Goal: Information Seeking & Learning: Find specific fact

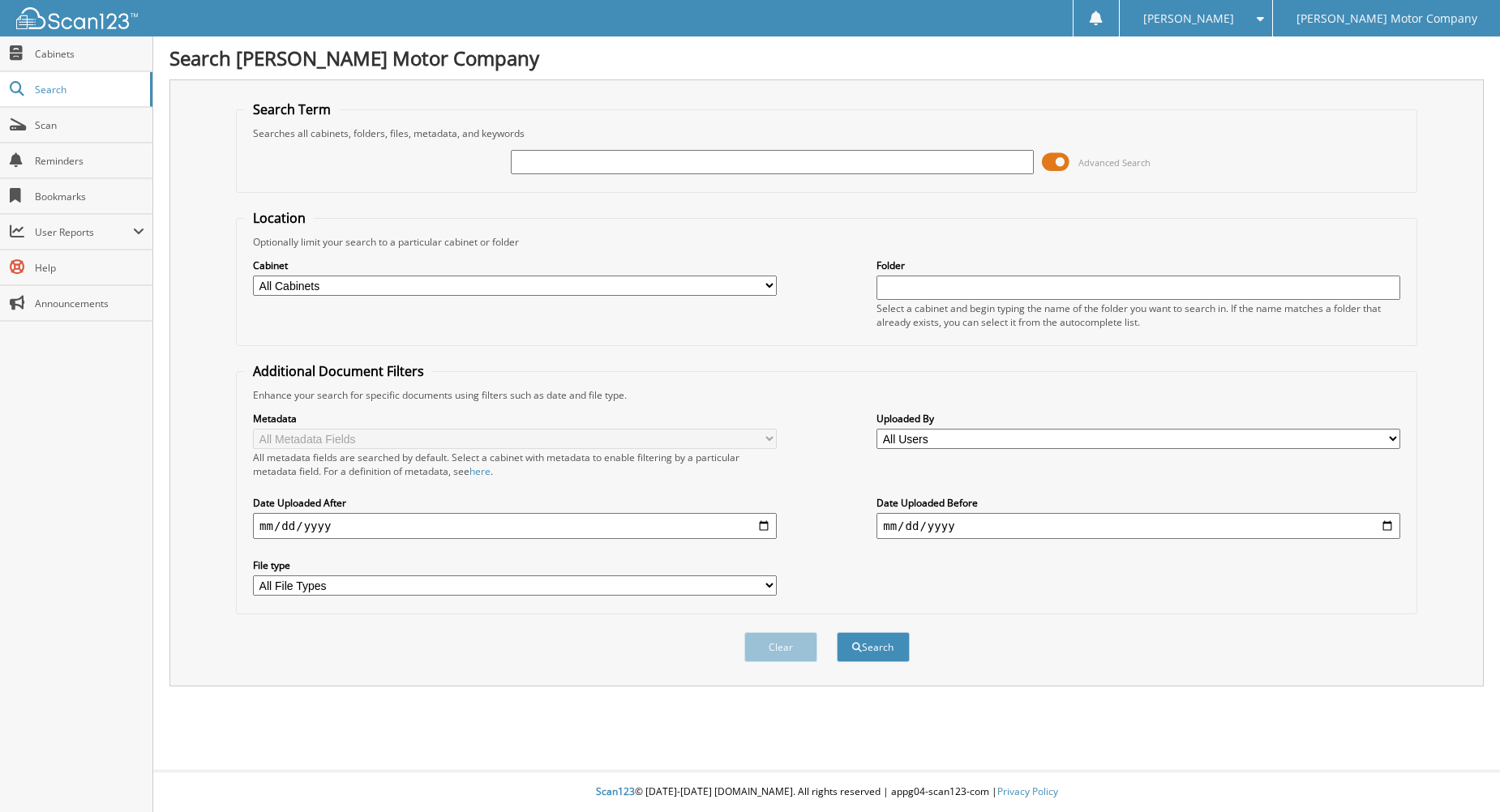
click at [751, 152] on input "text" at bounding box center [772, 162] width 523 height 25
type input "287676"
click at [837, 633] on button "Search" at bounding box center [873, 647] width 73 height 30
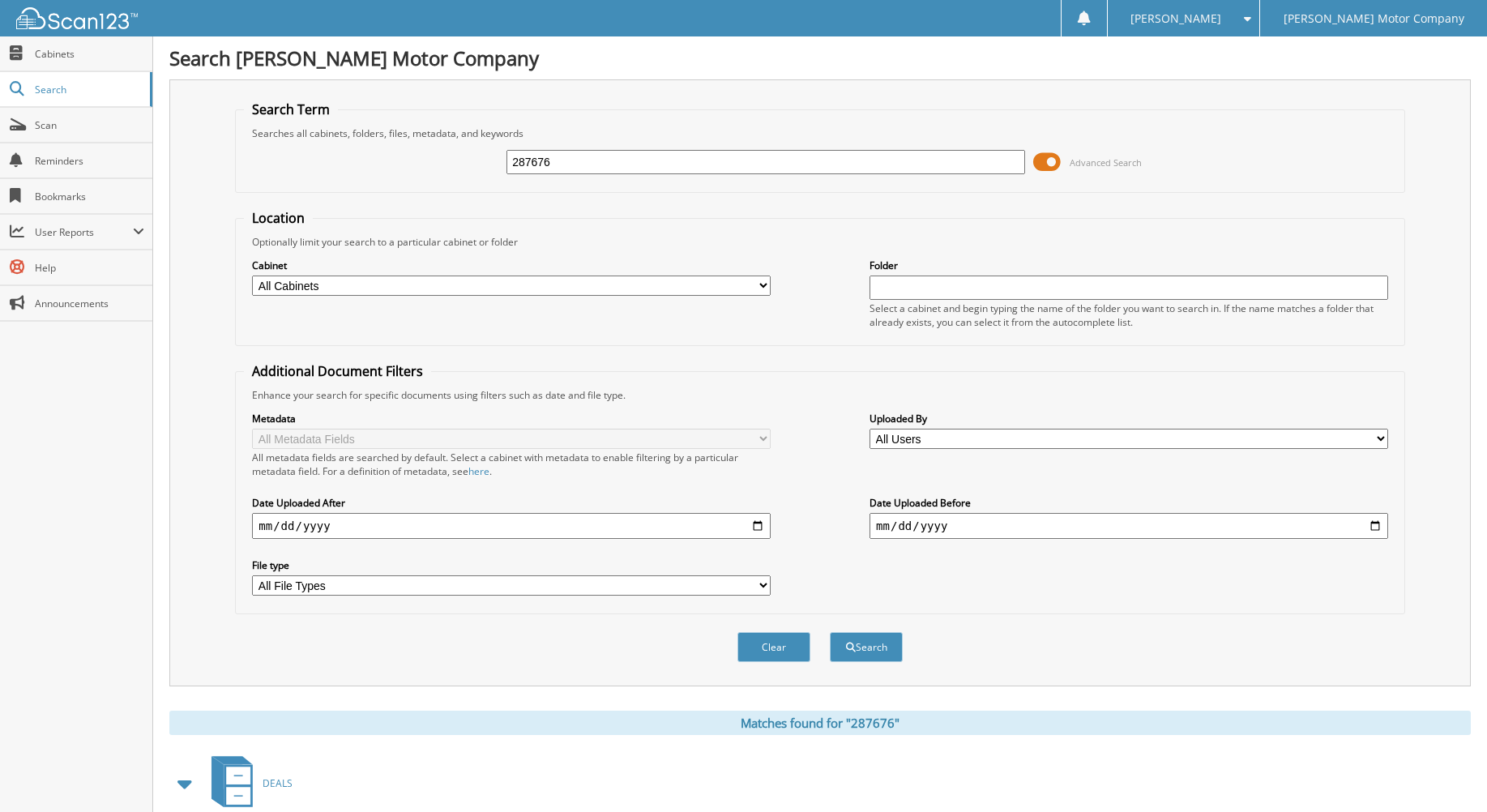
scroll to position [315, 0]
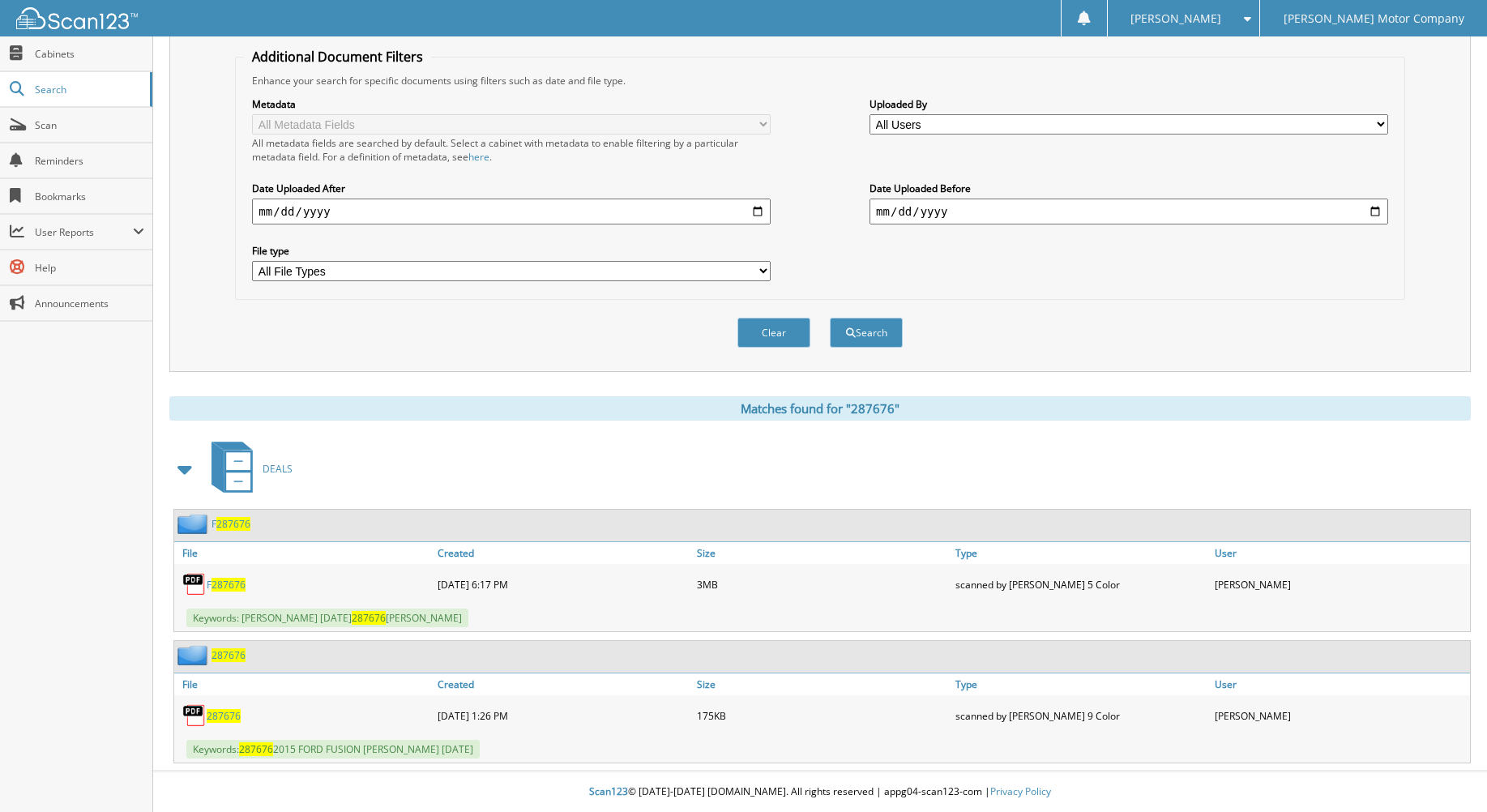
click at [228, 656] on span "287676" at bounding box center [229, 655] width 34 height 14
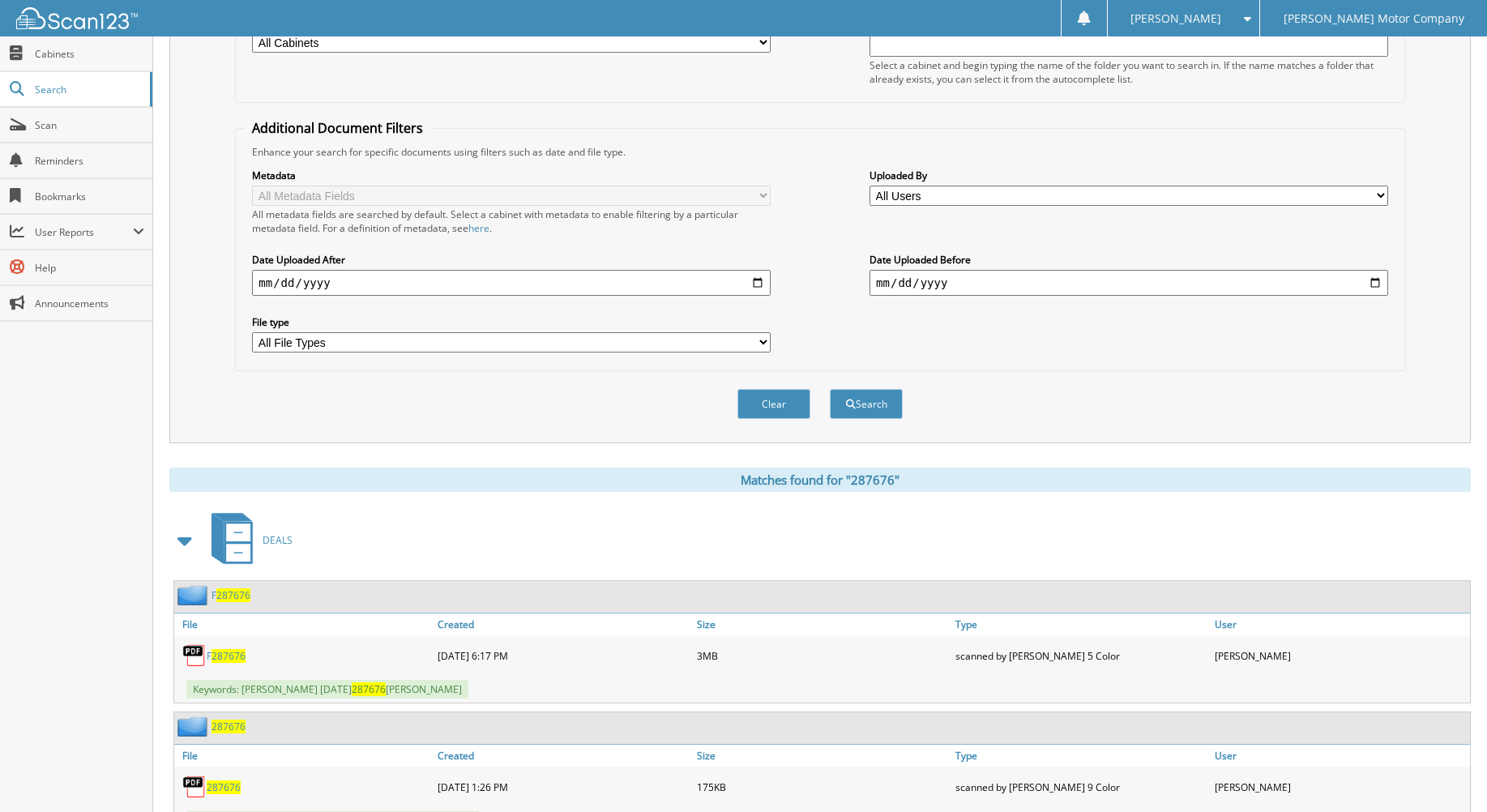
scroll to position [315, 0]
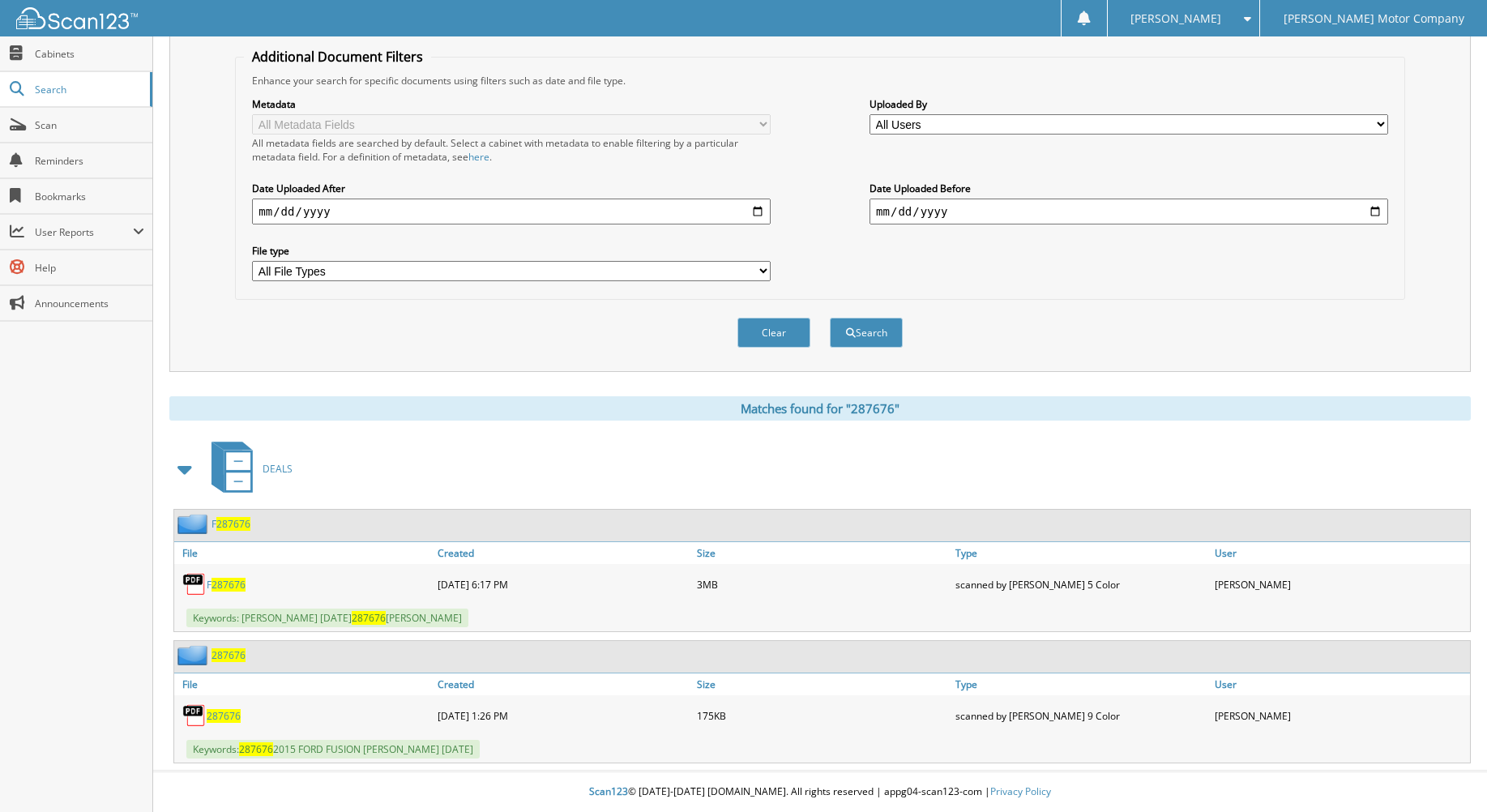
click at [233, 516] on div "F 287676" at bounding box center [212, 523] width 76 height 21
click at [236, 520] on span "287676" at bounding box center [234, 524] width 34 height 14
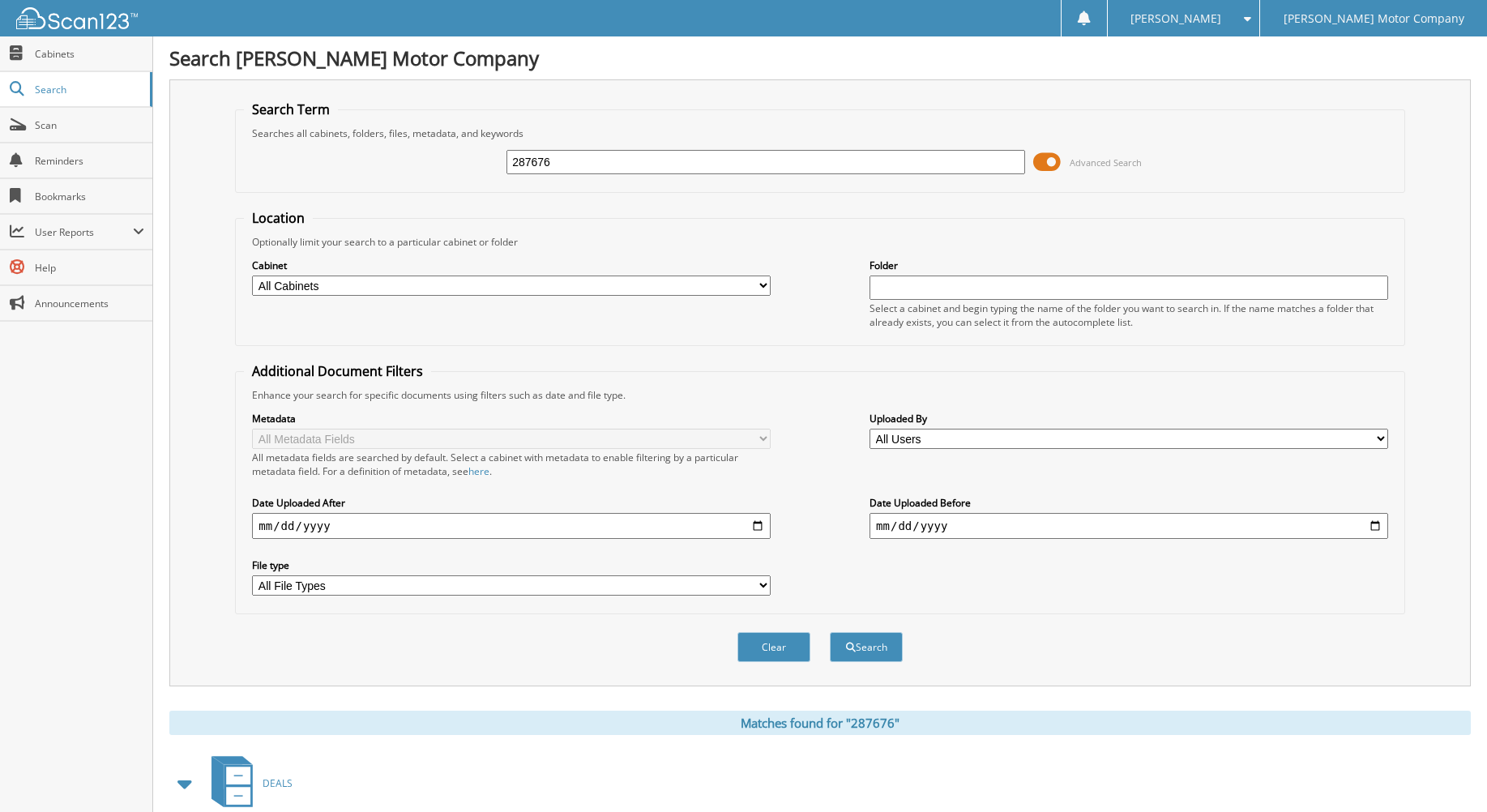
scroll to position [315, 0]
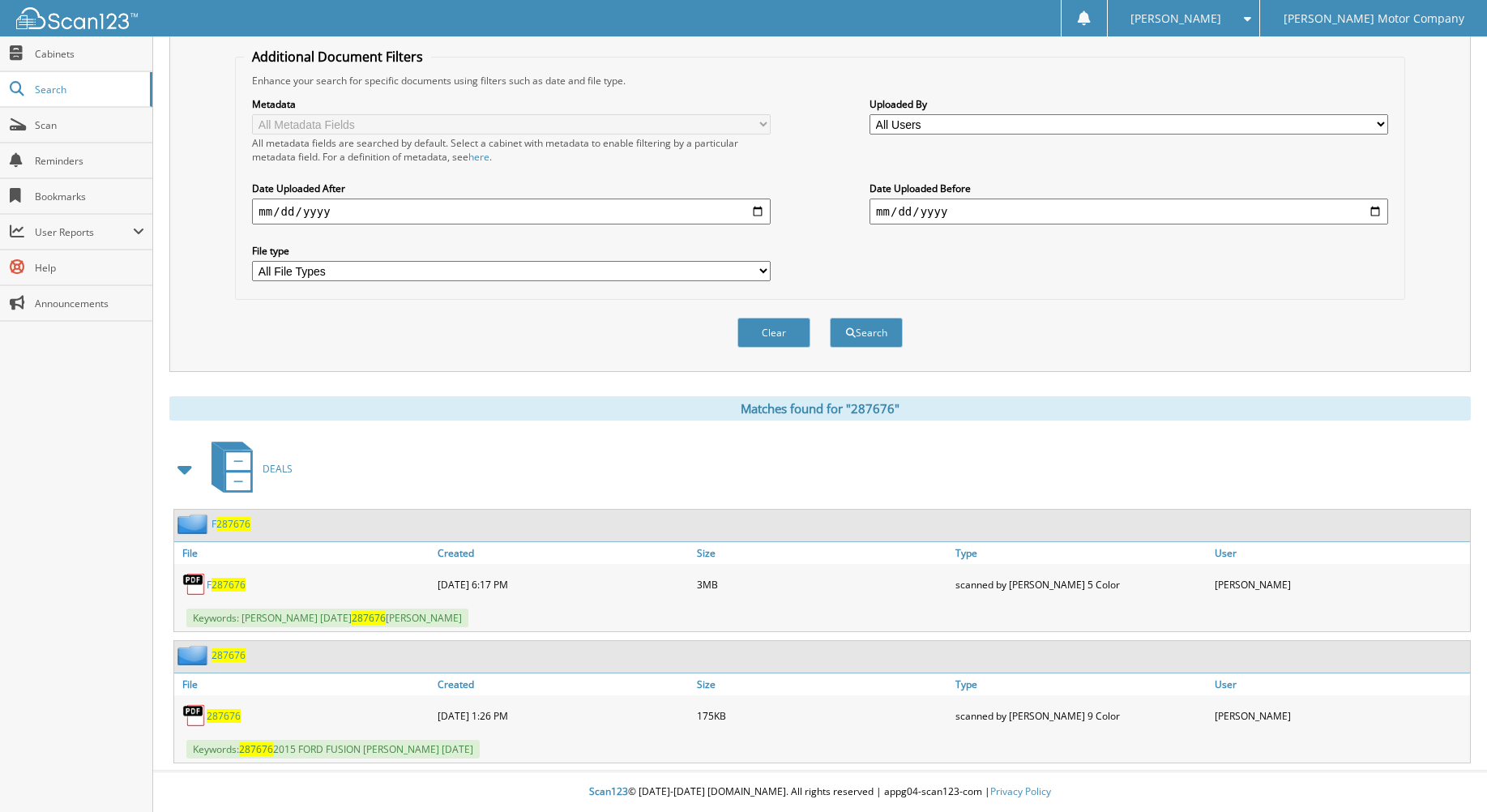
click at [234, 532] on div "F 287676" at bounding box center [212, 523] width 76 height 21
click at [232, 522] on span "287676" at bounding box center [234, 524] width 34 height 14
